Goal: Navigation & Orientation: Understand site structure

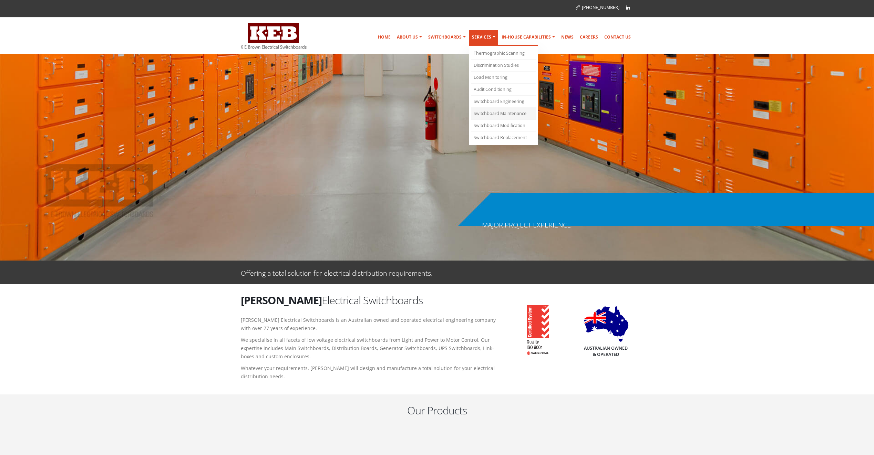
click at [497, 115] on link "Switchboard Maintenance" at bounding box center [503, 114] width 65 height 12
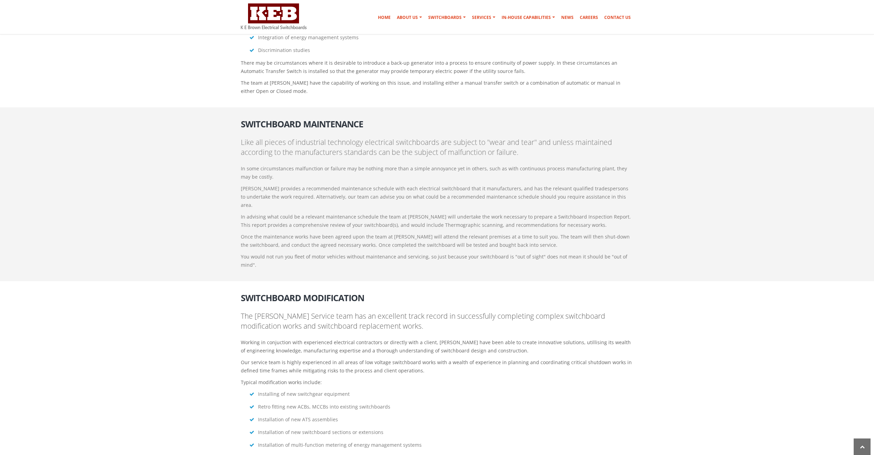
scroll to position [1317, 0]
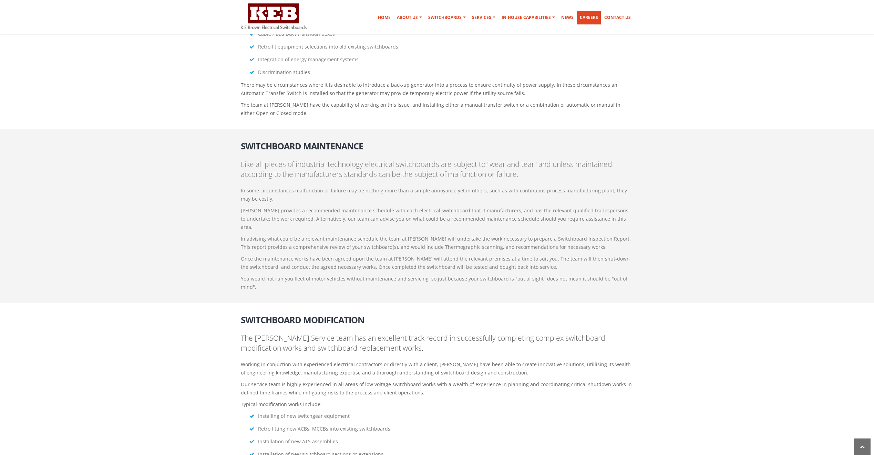
click at [596, 19] on link "Careers" at bounding box center [589, 18] width 24 height 14
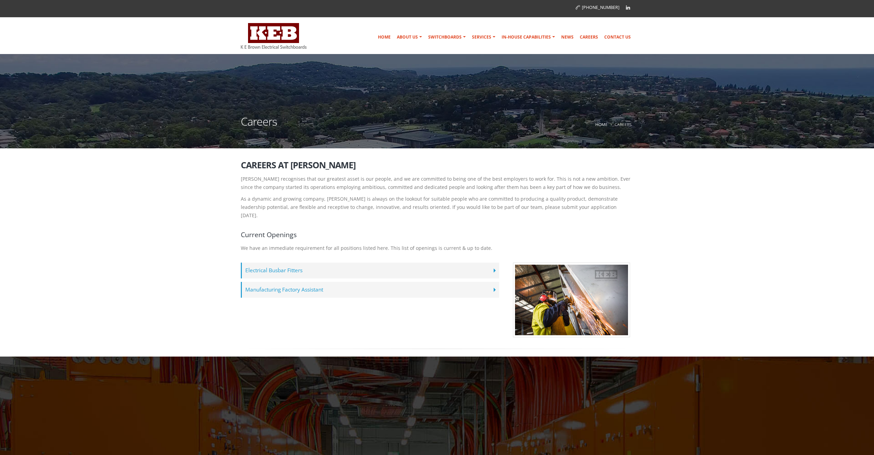
click at [269, 282] on label "Manufacturing Factory Assistant" at bounding box center [370, 290] width 258 height 16
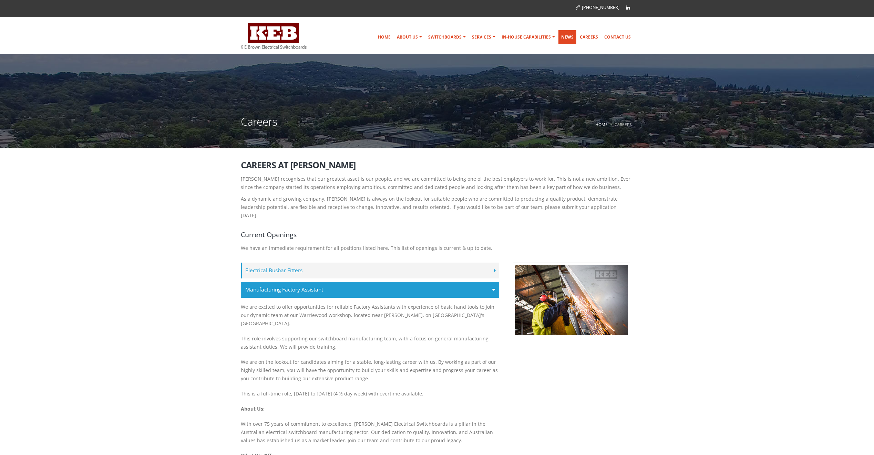
click at [567, 36] on link "News" at bounding box center [567, 37] width 18 height 14
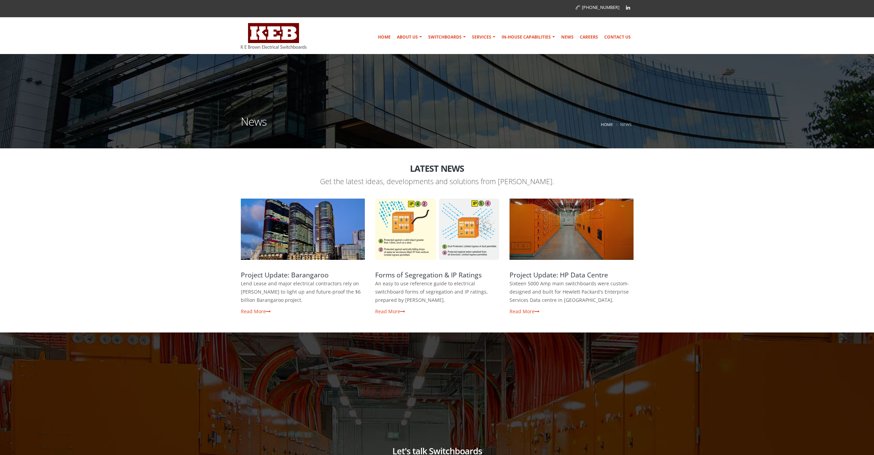
click at [572, 251] on span at bounding box center [571, 229] width 124 height 61
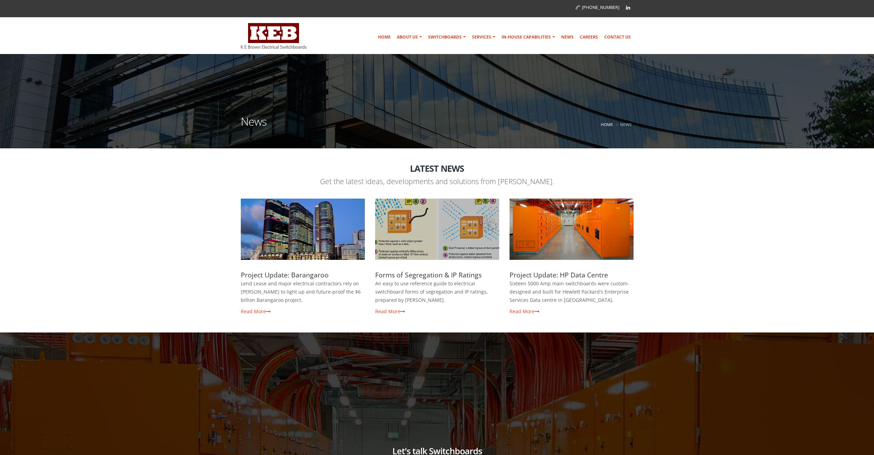
click at [459, 232] on span at bounding box center [437, 229] width 124 height 61
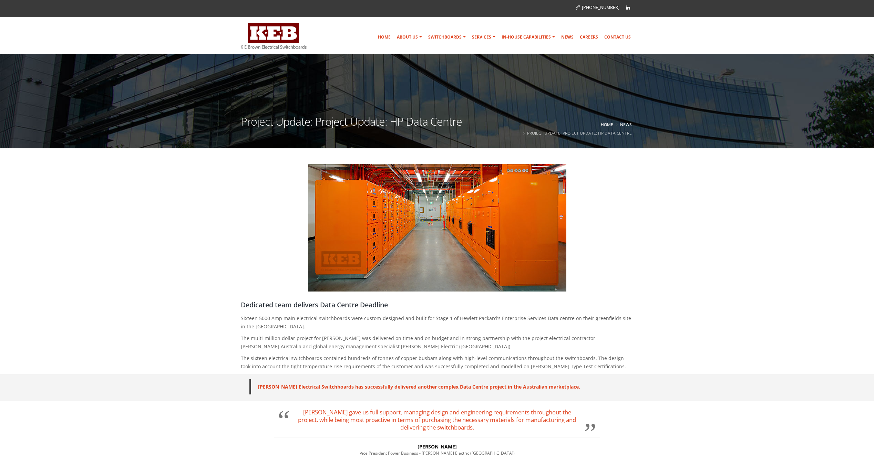
click at [414, 256] on img at bounding box center [437, 228] width 258 height 128
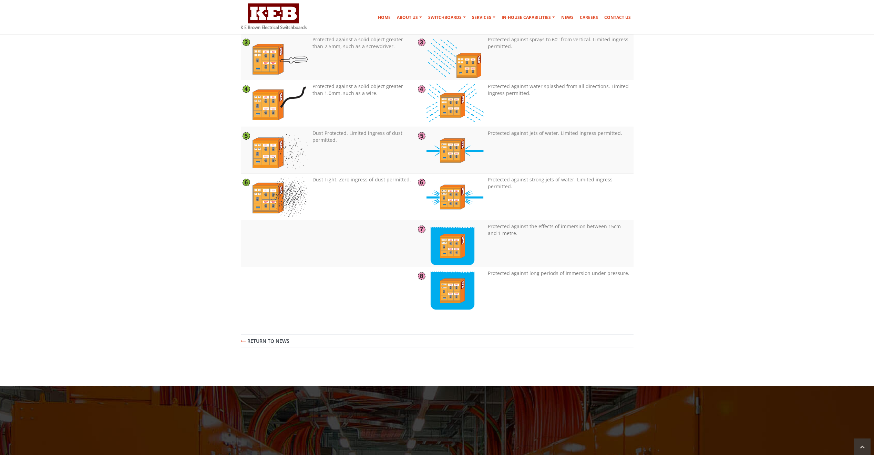
scroll to position [757, 0]
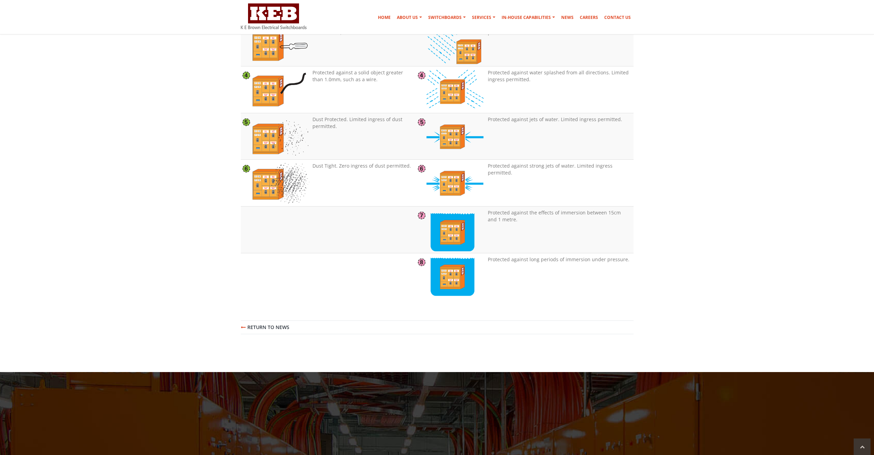
click at [262, 328] on link "Return to News" at bounding box center [265, 328] width 49 height 8
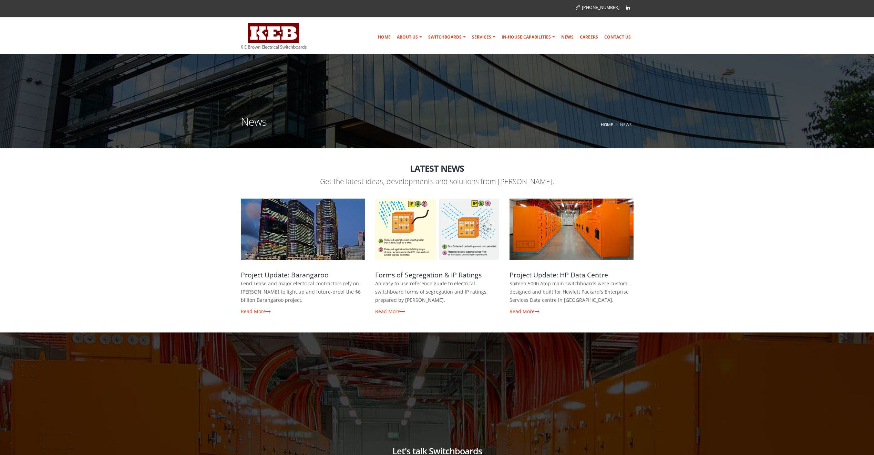
click at [319, 241] on span at bounding box center [303, 229] width 124 height 61
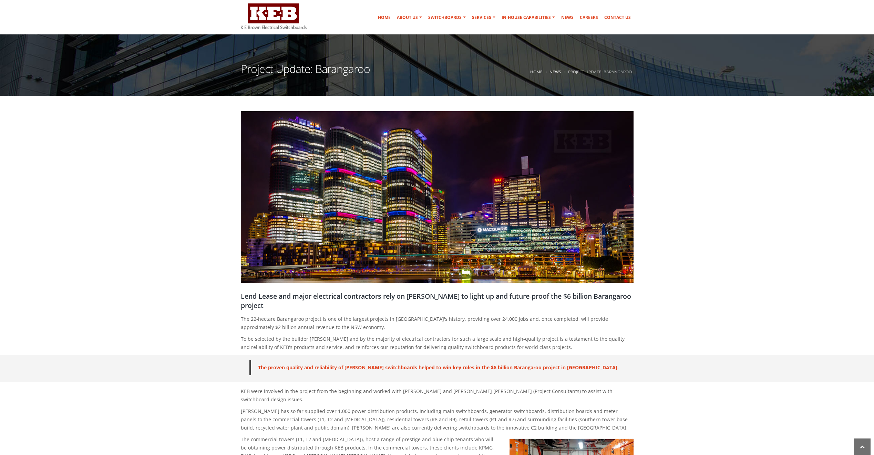
scroll to position [241, 0]
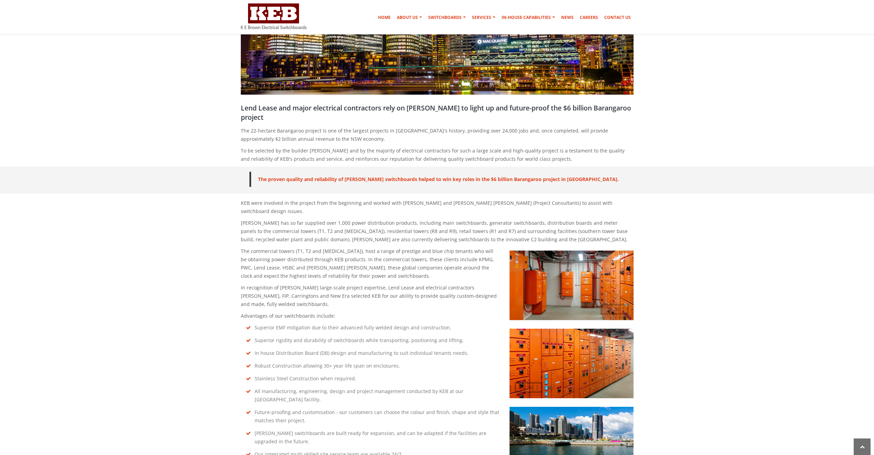
click at [582, 286] on img at bounding box center [571, 286] width 124 height 70
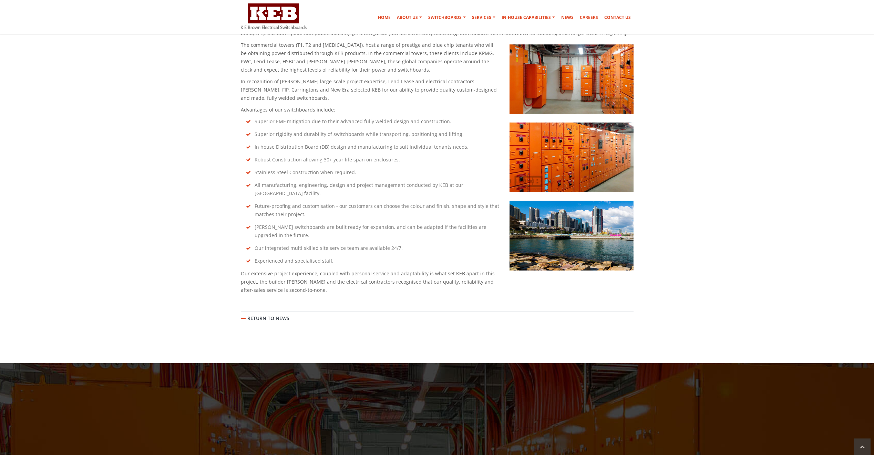
scroll to position [448, 0]
click at [281, 314] on link "Return to News" at bounding box center [265, 318] width 49 height 8
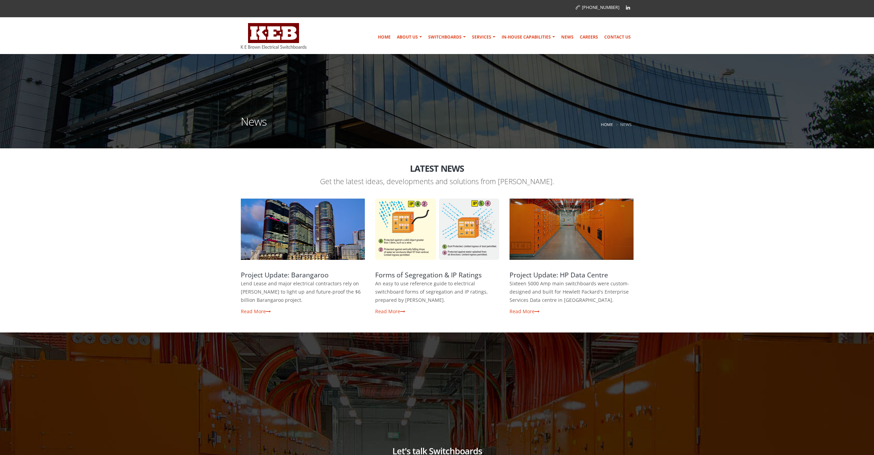
click at [605, 243] on span at bounding box center [571, 229] width 124 height 61
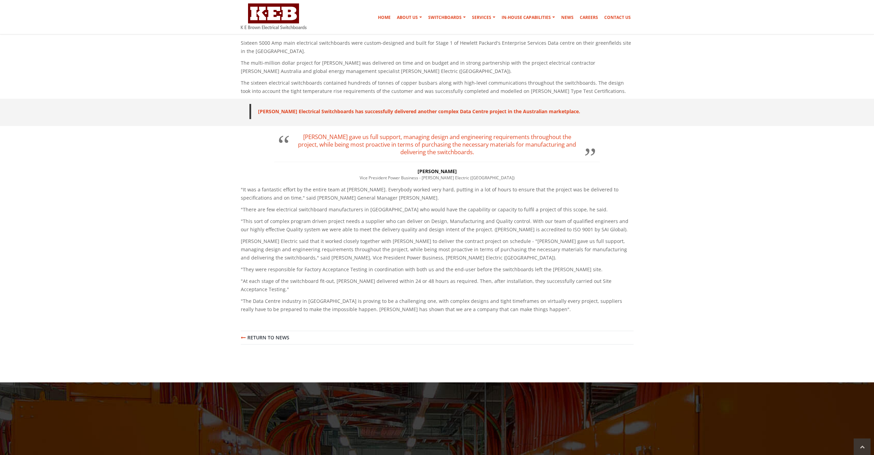
scroll to position [344, 0]
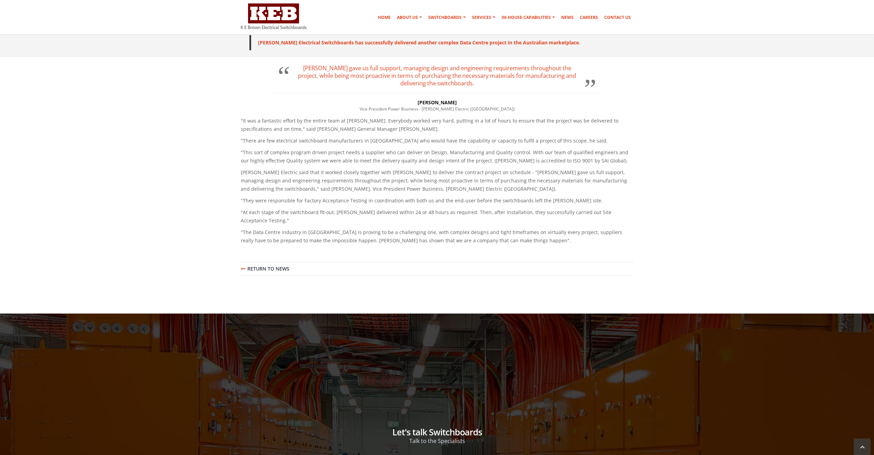
click at [271, 265] on link "Return to News" at bounding box center [265, 269] width 49 height 8
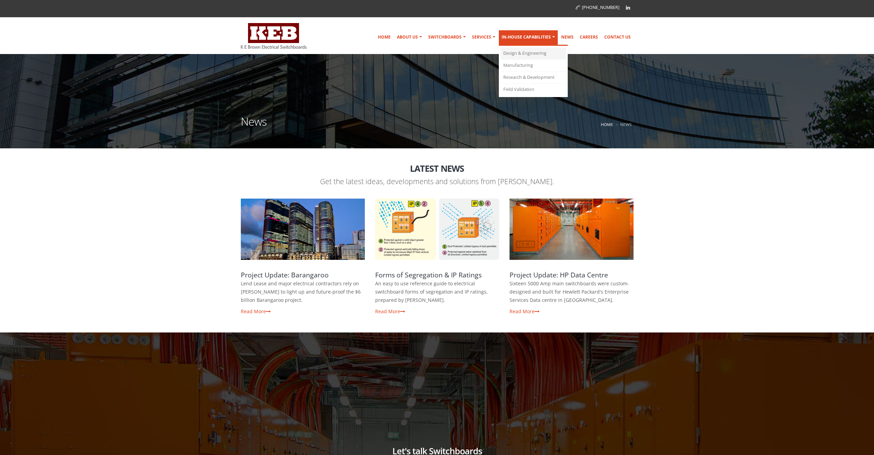
click at [525, 53] on link "Design & Engineering" at bounding box center [532, 54] width 65 height 12
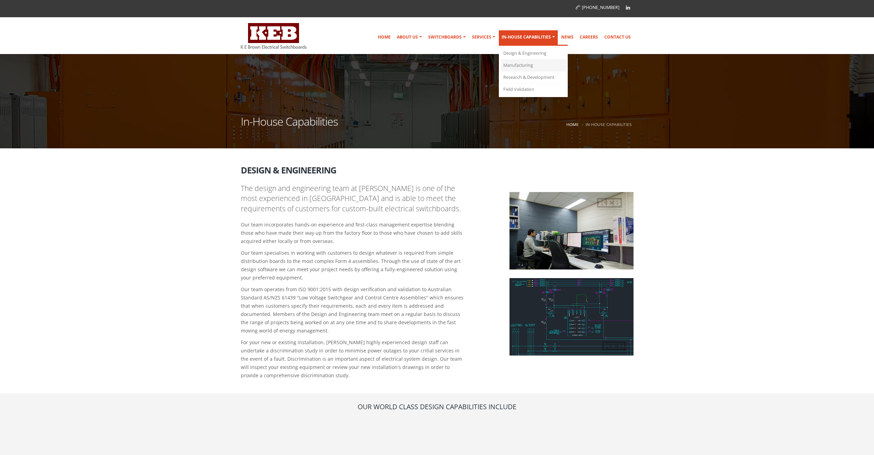
click at [521, 67] on link "Manufacturing" at bounding box center [532, 66] width 65 height 12
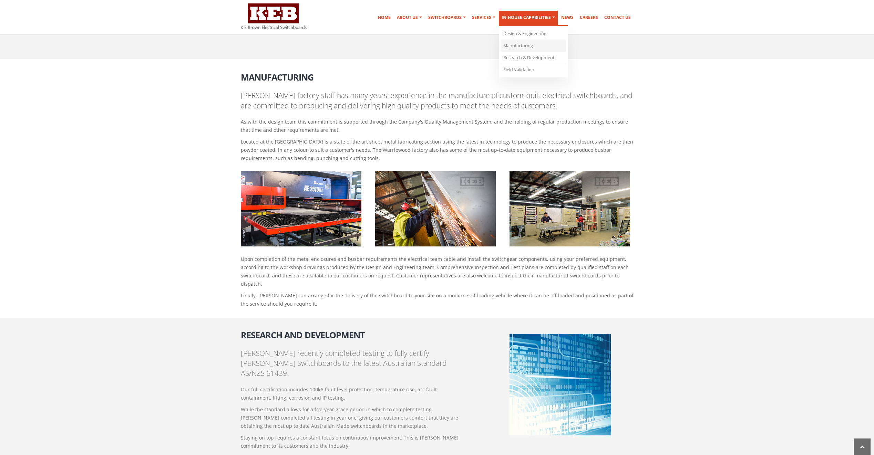
scroll to position [422, 0]
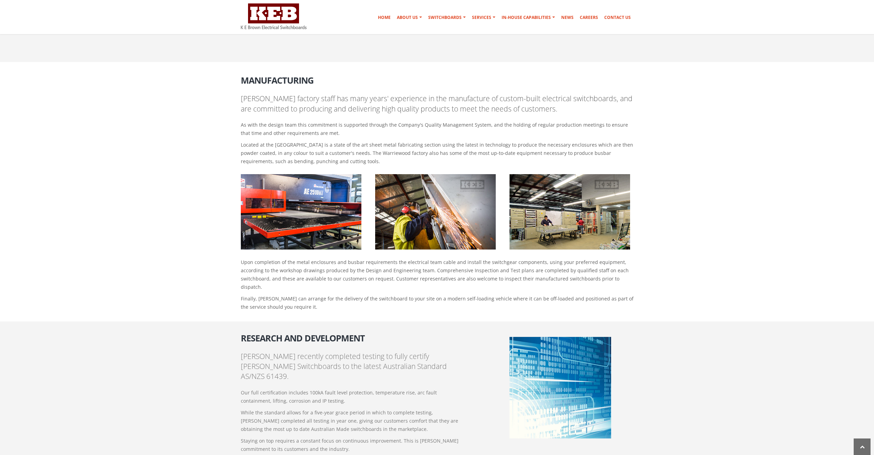
click at [312, 231] on img at bounding box center [301, 211] width 121 height 75
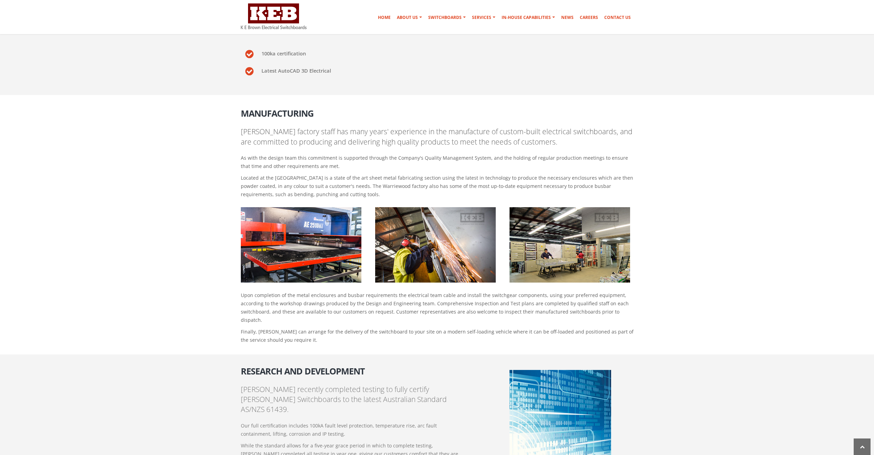
scroll to position [388, 0]
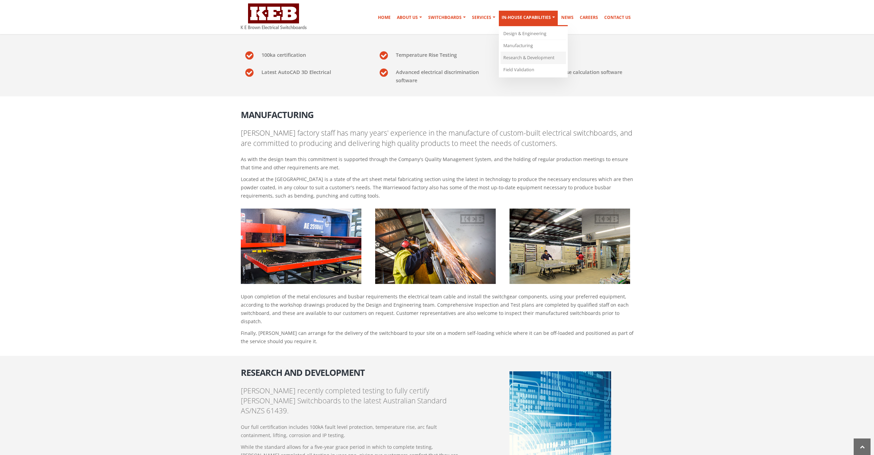
click at [531, 57] on link "Research & Development" at bounding box center [532, 58] width 65 height 12
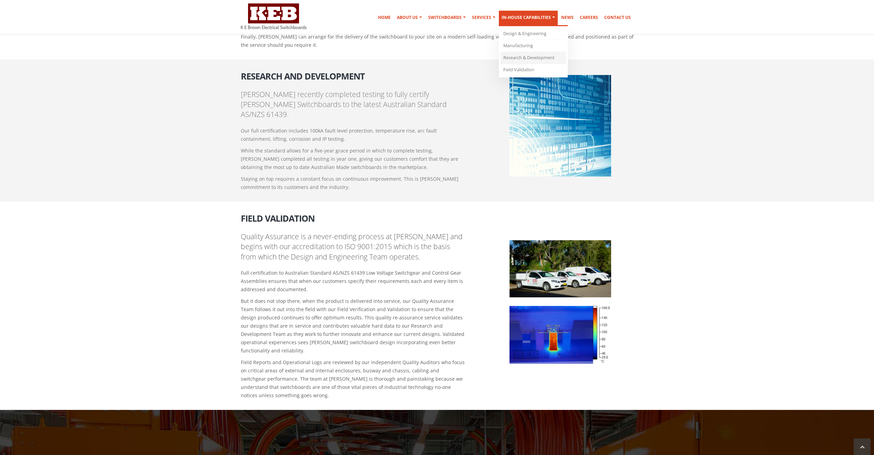
scroll to position [681, 0]
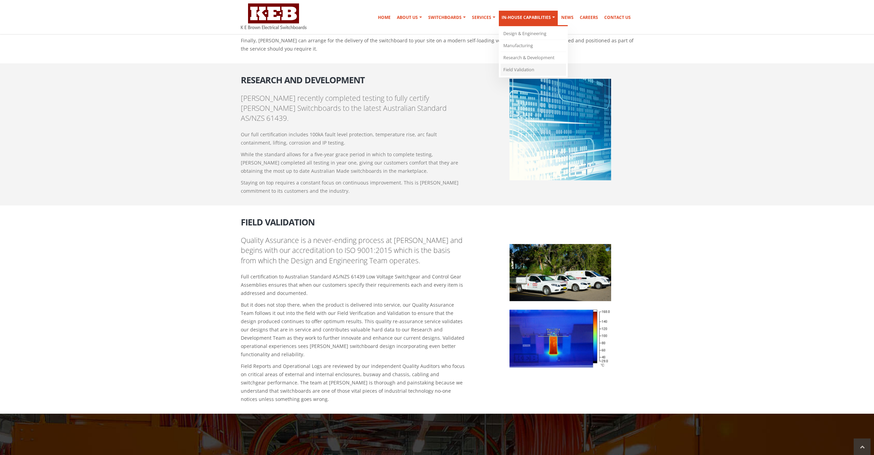
click at [527, 71] on link "Field Validation" at bounding box center [532, 70] width 65 height 12
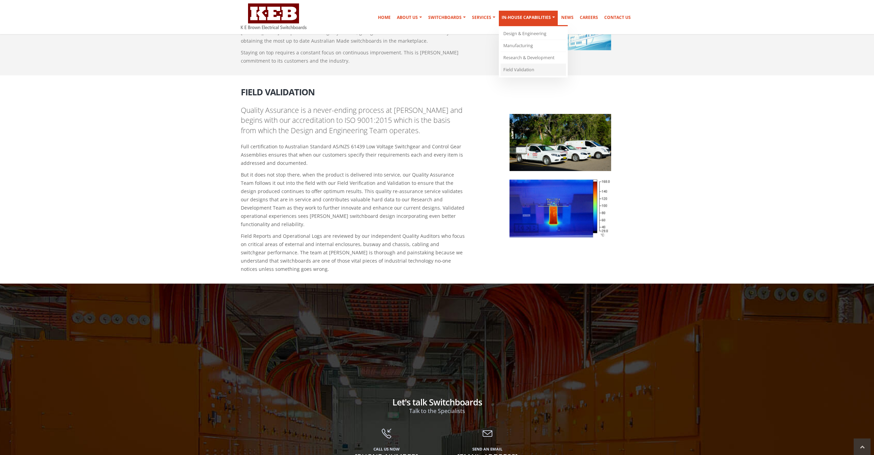
scroll to position [806, 0]
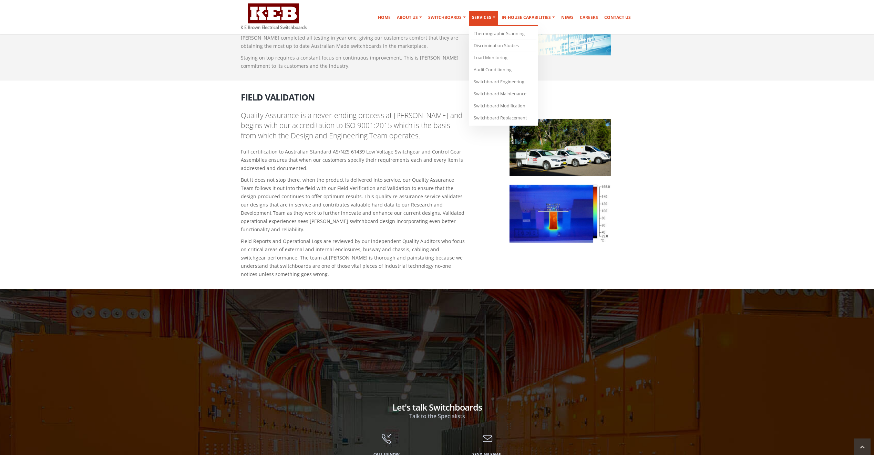
click at [488, 16] on link "Services" at bounding box center [483, 18] width 29 height 15
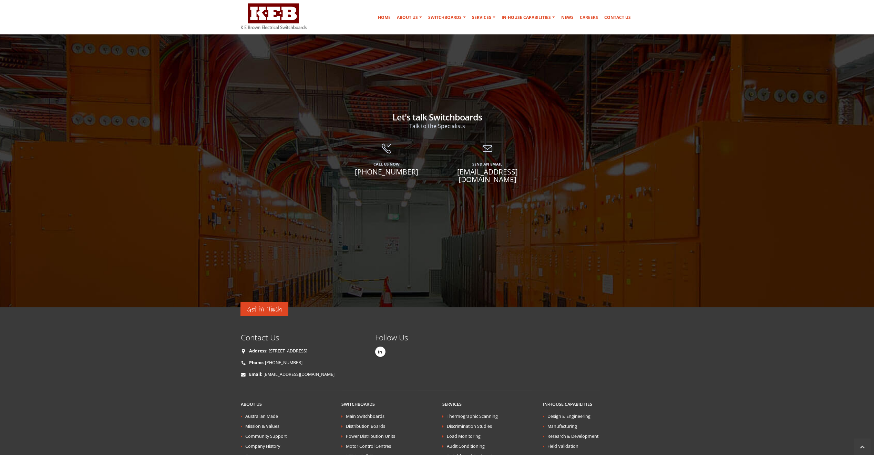
scroll to position [2102, 0]
